Goal: Task Accomplishment & Management: Complete application form

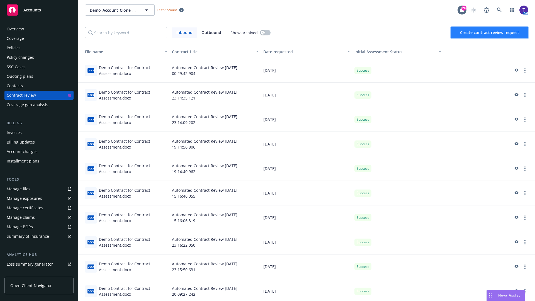
click at [490, 33] on span "Create contract review request" at bounding box center [489, 32] width 59 height 5
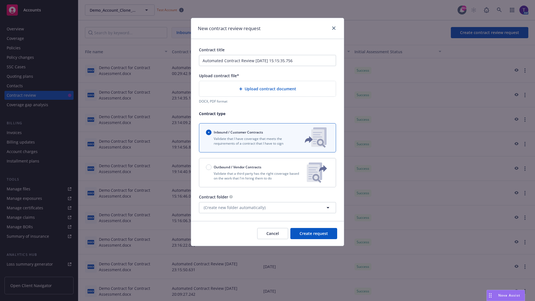
type input "Automated Contract Review [DATE] 15:15:35.756"
click at [268, 173] on p "Validate that a third party has the right coverage based on the work that I'm h…" at bounding box center [254, 175] width 96 height 9
radio input "false"
radio input "true"
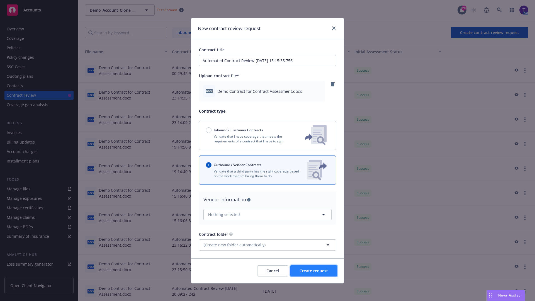
click at [314, 271] on span "Create request" at bounding box center [314, 270] width 28 height 5
